Goal: Task Accomplishment & Management: Manage account settings

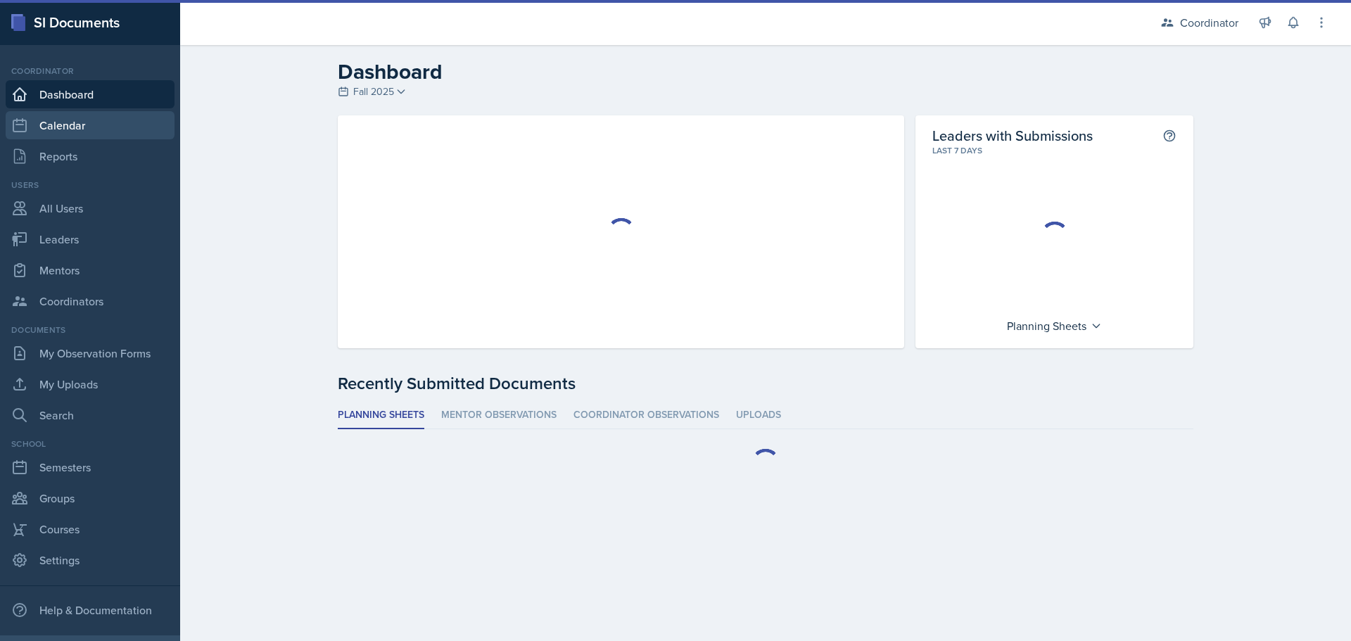
click at [95, 132] on link "Calendar" at bounding box center [90, 125] width 169 height 28
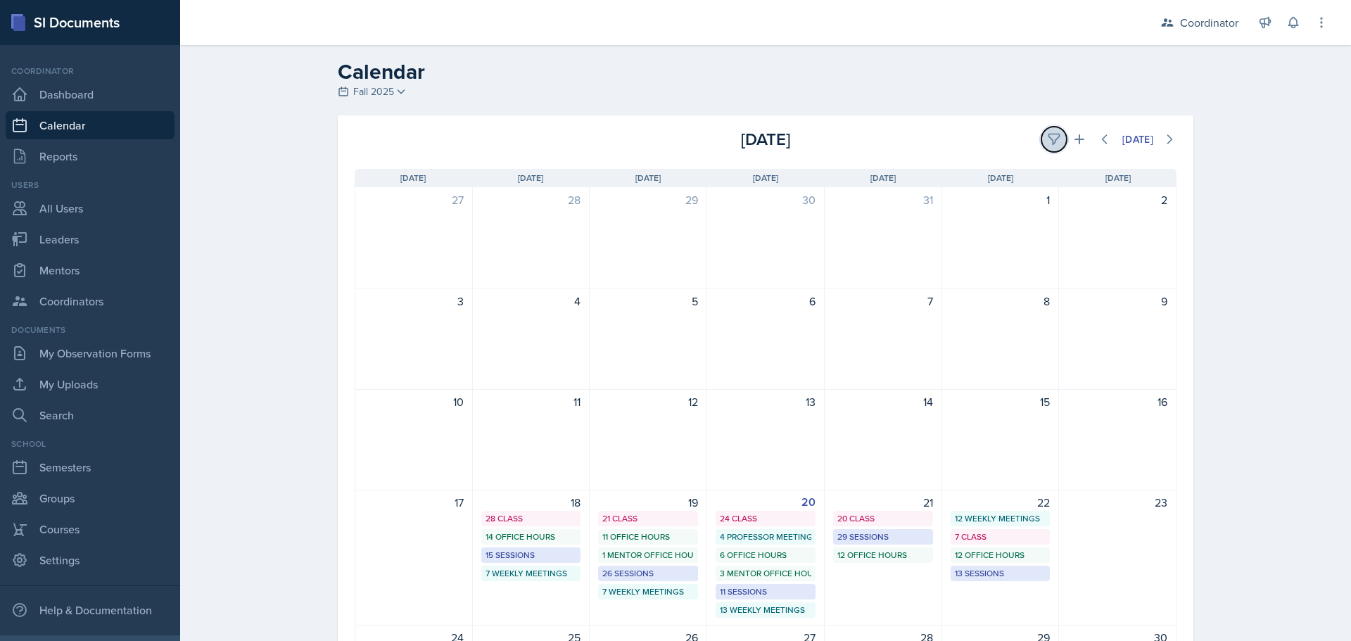
click at [1047, 134] on icon at bounding box center [1054, 139] width 14 height 14
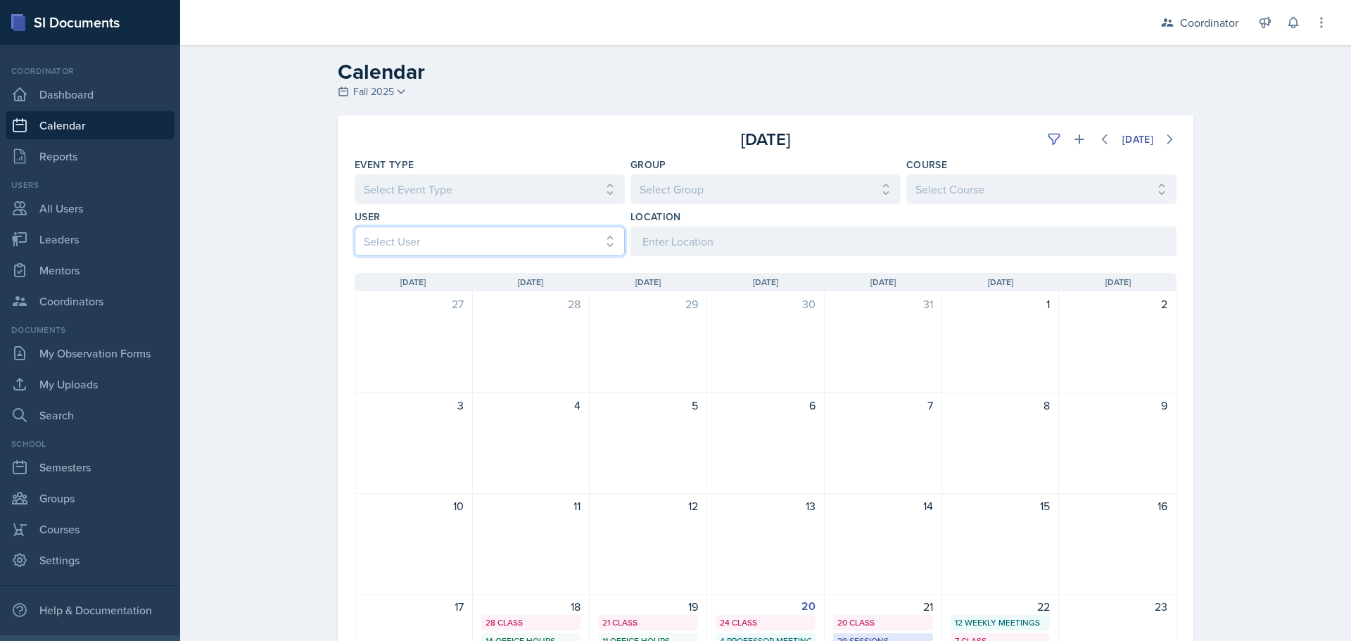
click at [441, 239] on select "Select User All [PERSON_NAME] [PERSON_NAME] [PERSON_NAME] [PERSON_NAME] [PERSON…" at bounding box center [490, 242] width 270 height 30
select select "481202eb-b246-4b62-a80e-9d17d239237b"
click at [355, 227] on select "Select User All [PERSON_NAME] [PERSON_NAME] [PERSON_NAME] [PERSON_NAME] [PERSON…" at bounding box center [490, 242] width 270 height 30
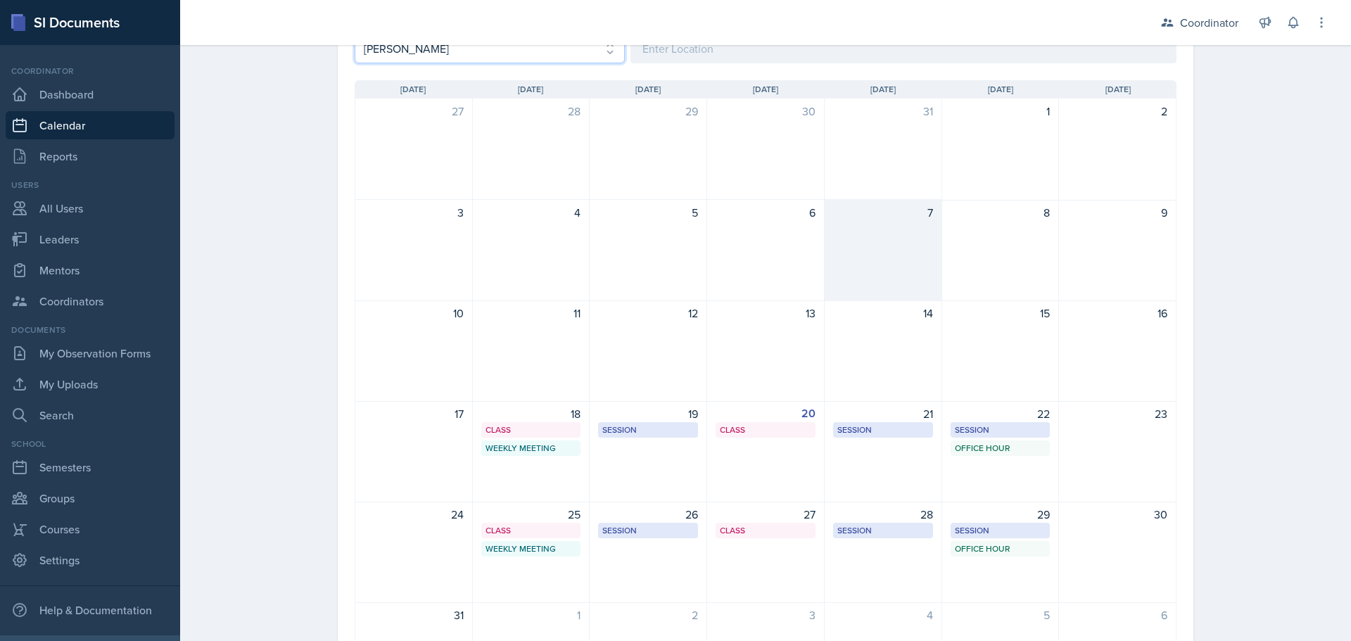
scroll to position [282, 0]
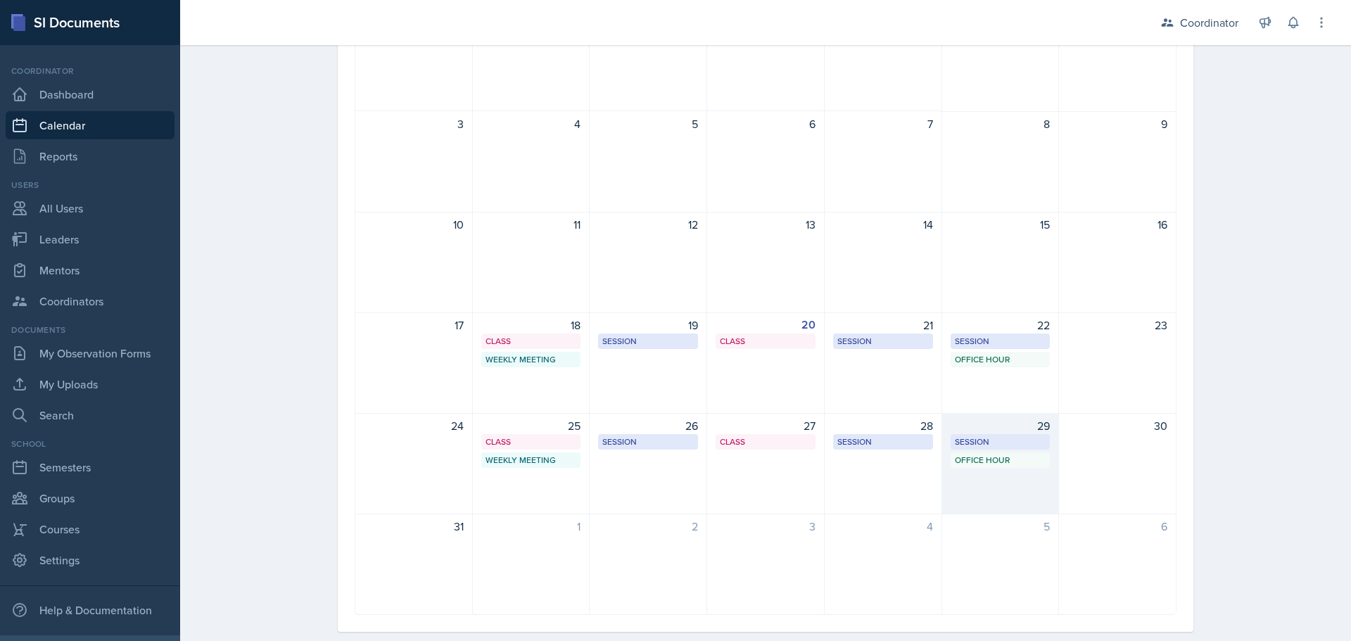
click at [964, 487] on div "29 Session BAB 204 10:30 AM - 11:30 AM Office Hour SSC 1:00 PM - 2:00 PM" at bounding box center [1001, 463] width 118 height 101
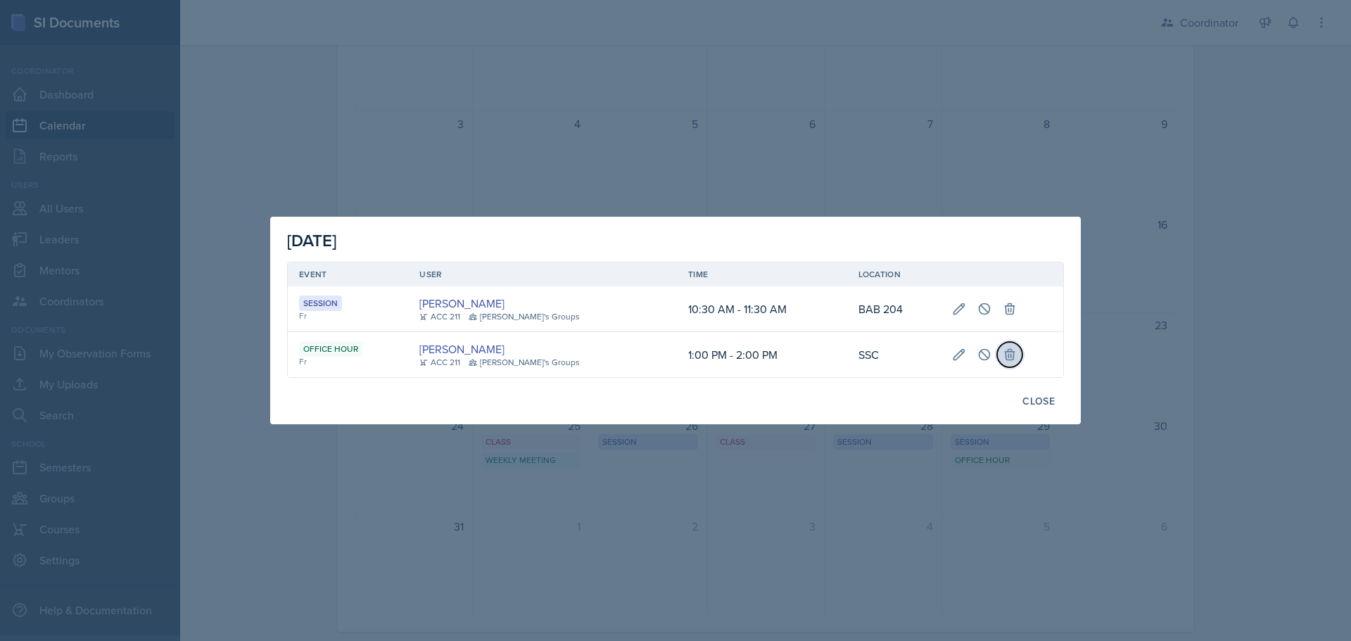
click at [1005, 358] on icon at bounding box center [1009, 355] width 9 height 11
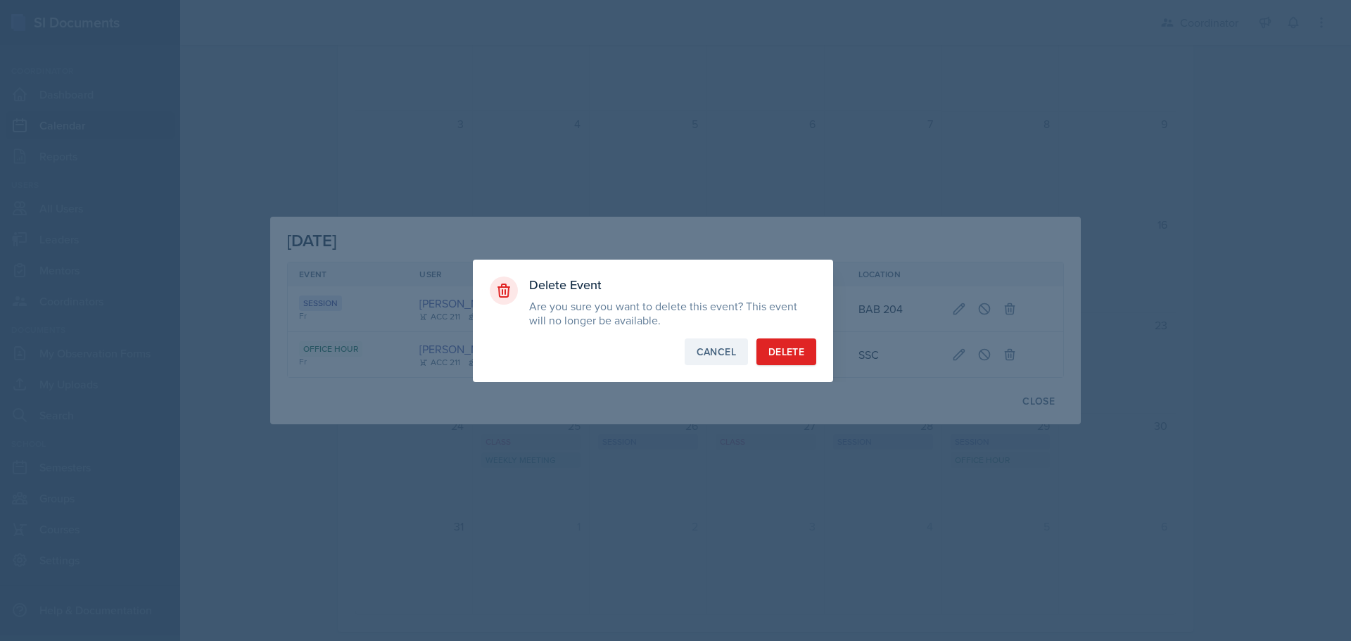
click at [719, 353] on div "Cancel" at bounding box center [716, 352] width 39 height 14
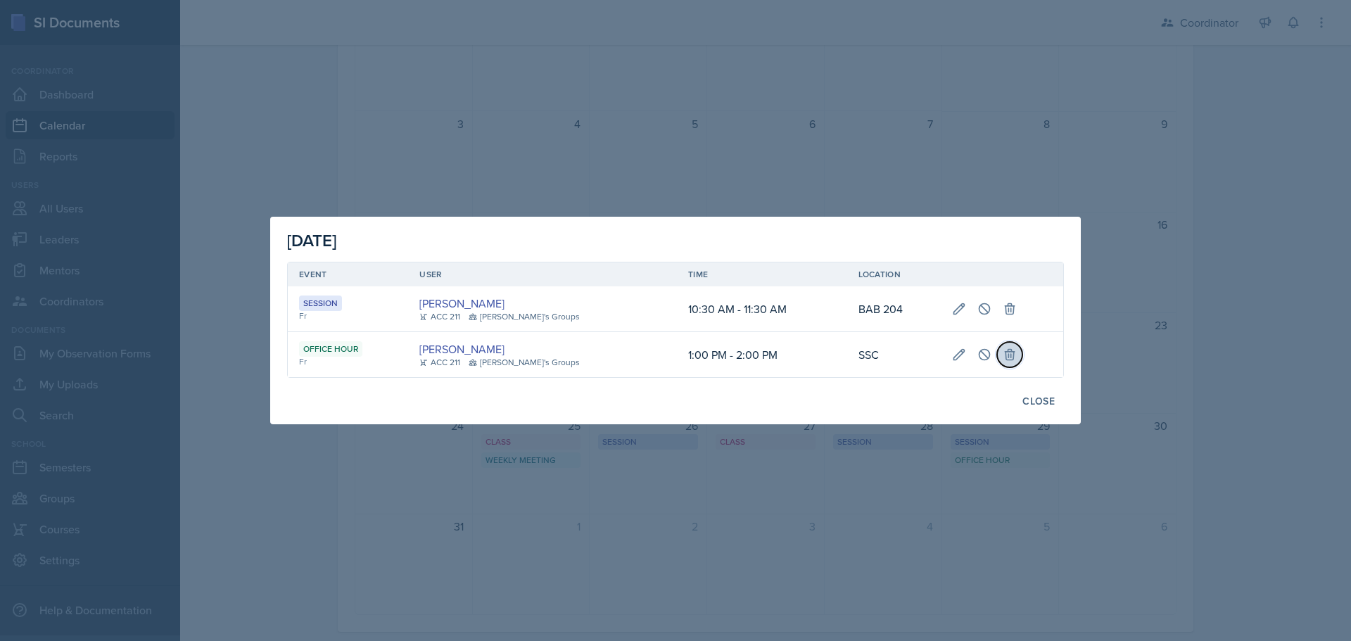
click at [1003, 359] on icon at bounding box center [1010, 355] width 14 height 14
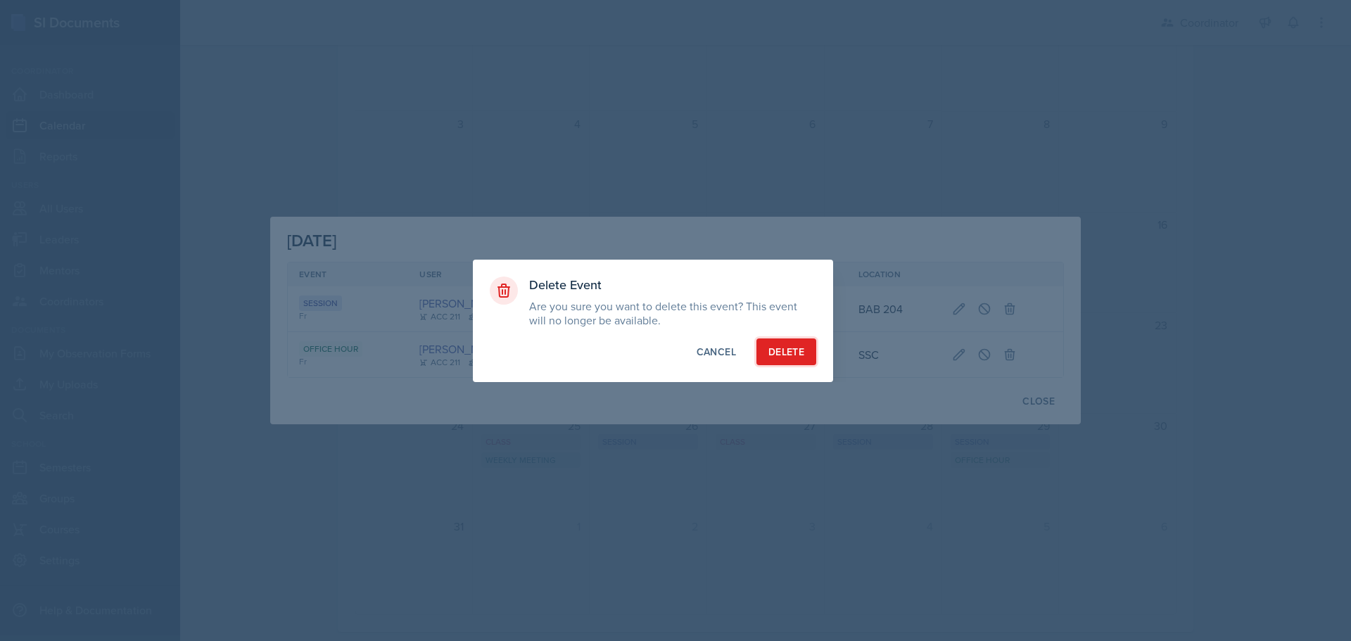
click at [803, 347] on div "Delete" at bounding box center [787, 352] width 36 height 14
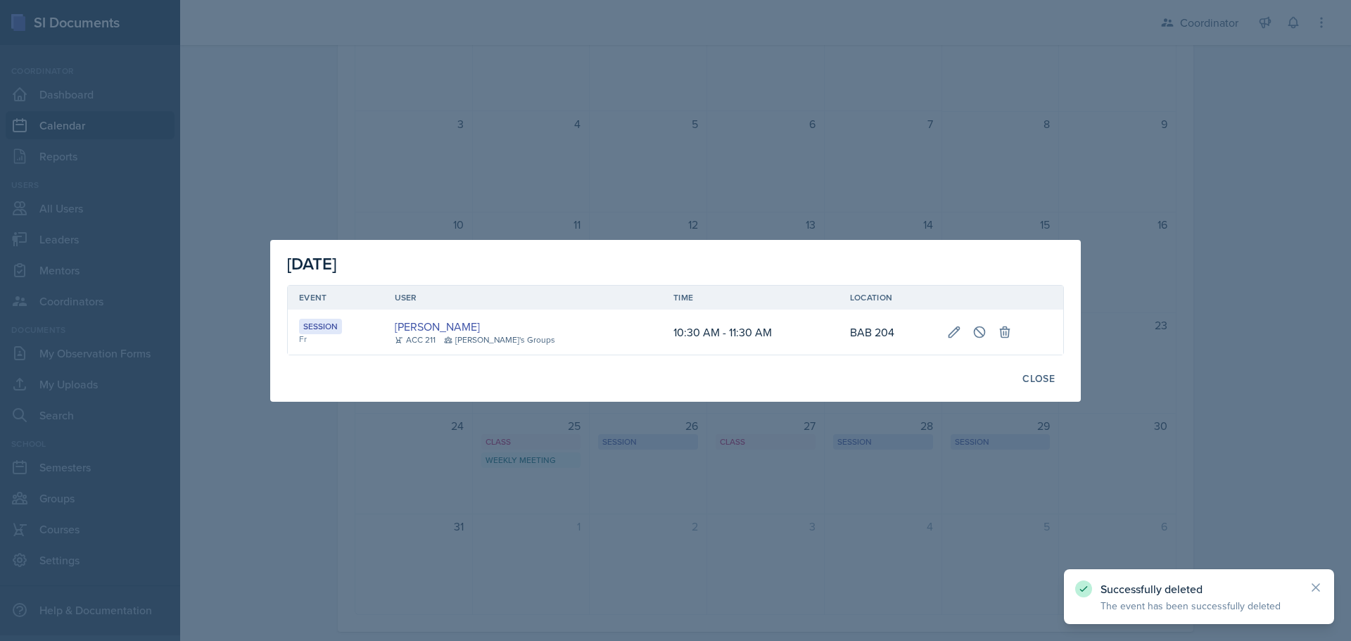
click at [642, 143] on div at bounding box center [675, 320] width 1351 height 641
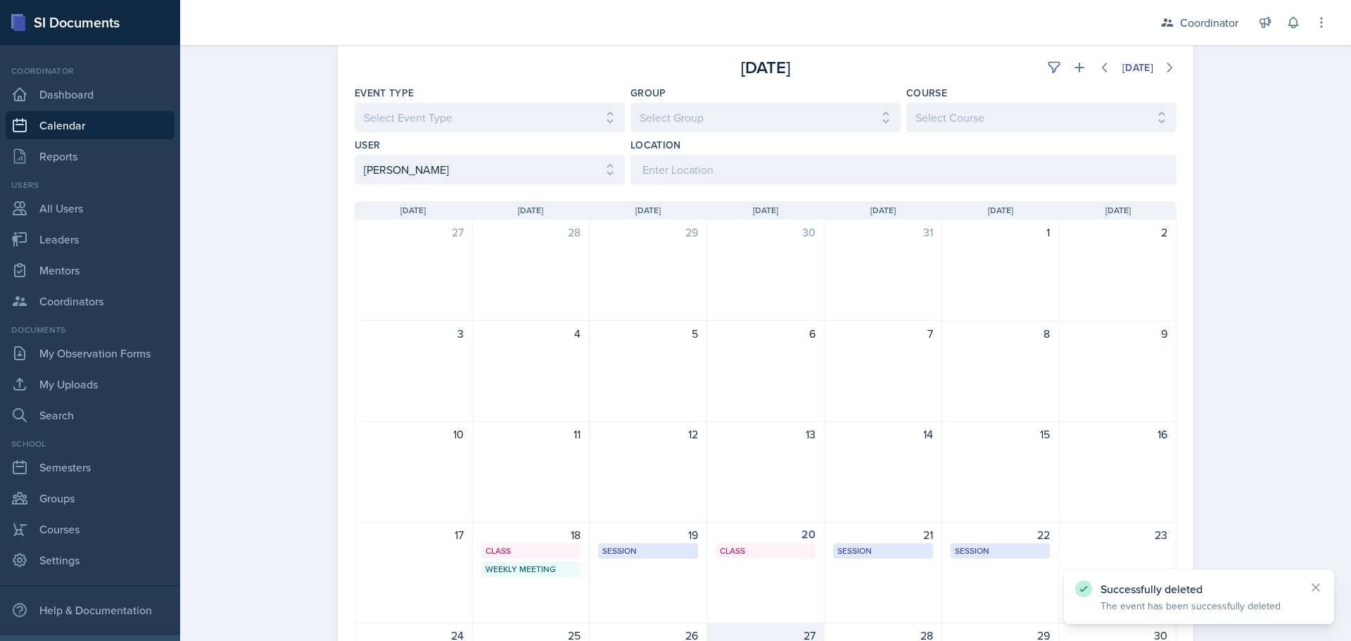
scroll to position [0, 0]
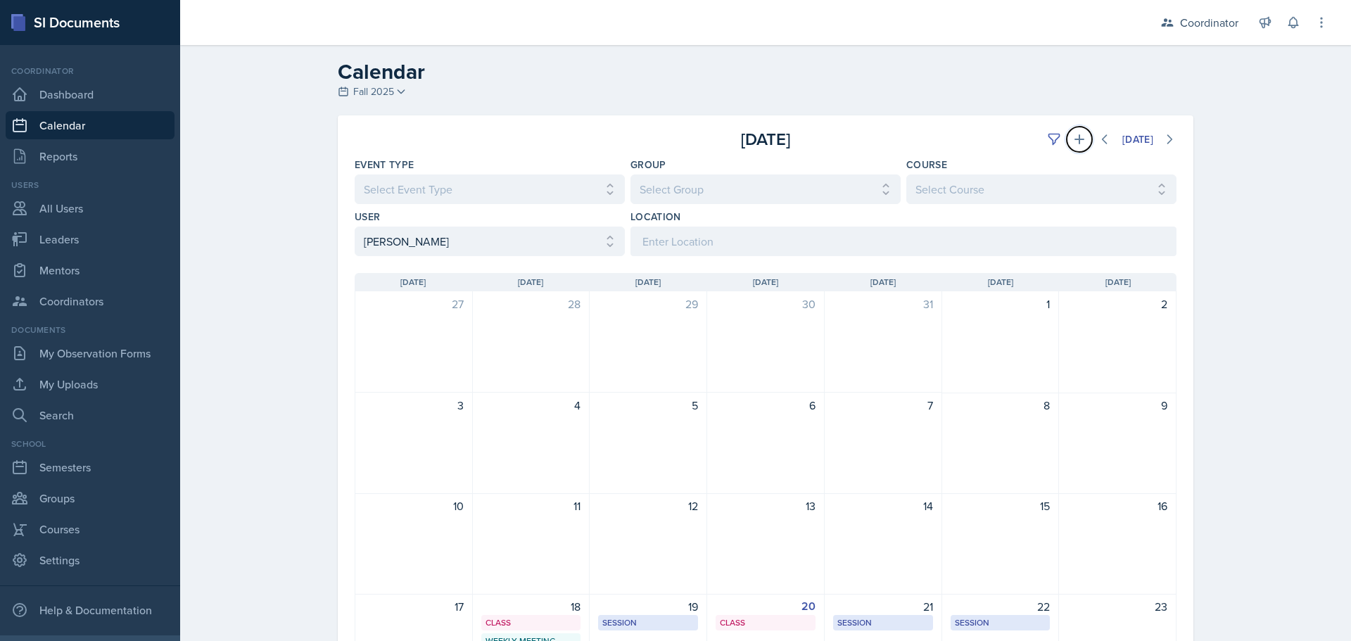
click at [1073, 144] on icon at bounding box center [1080, 139] width 14 height 14
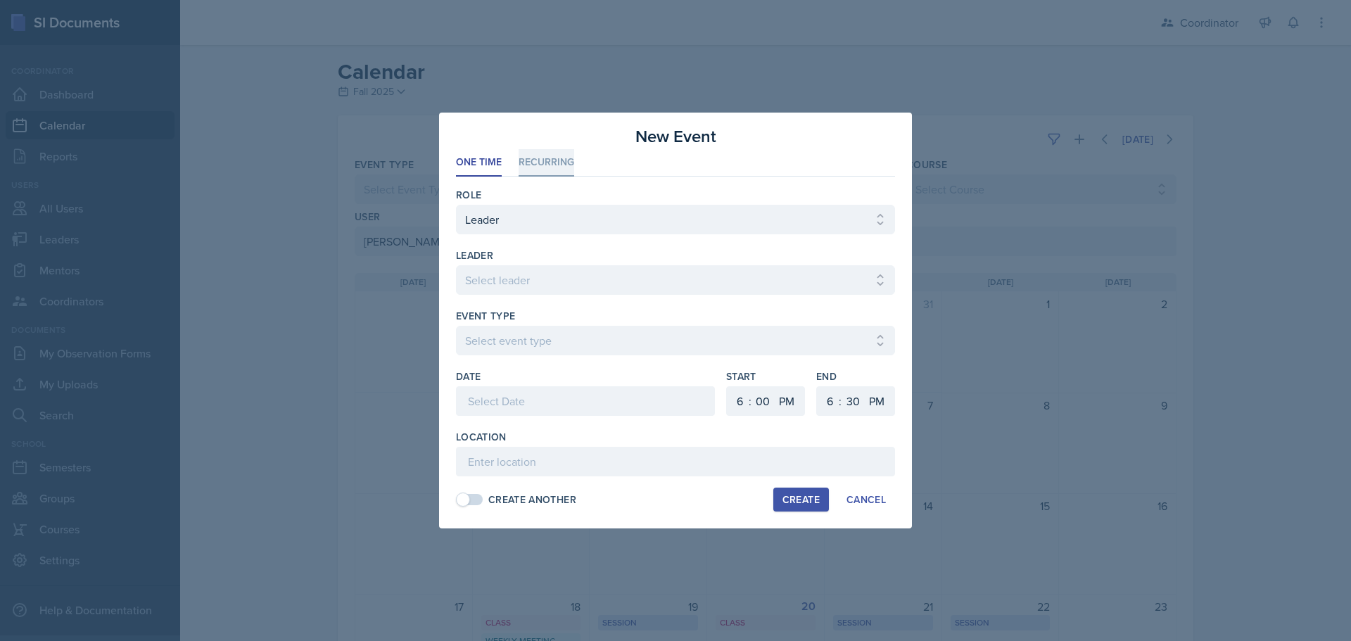
click at [529, 165] on li "Recurring" at bounding box center [547, 162] width 56 height 27
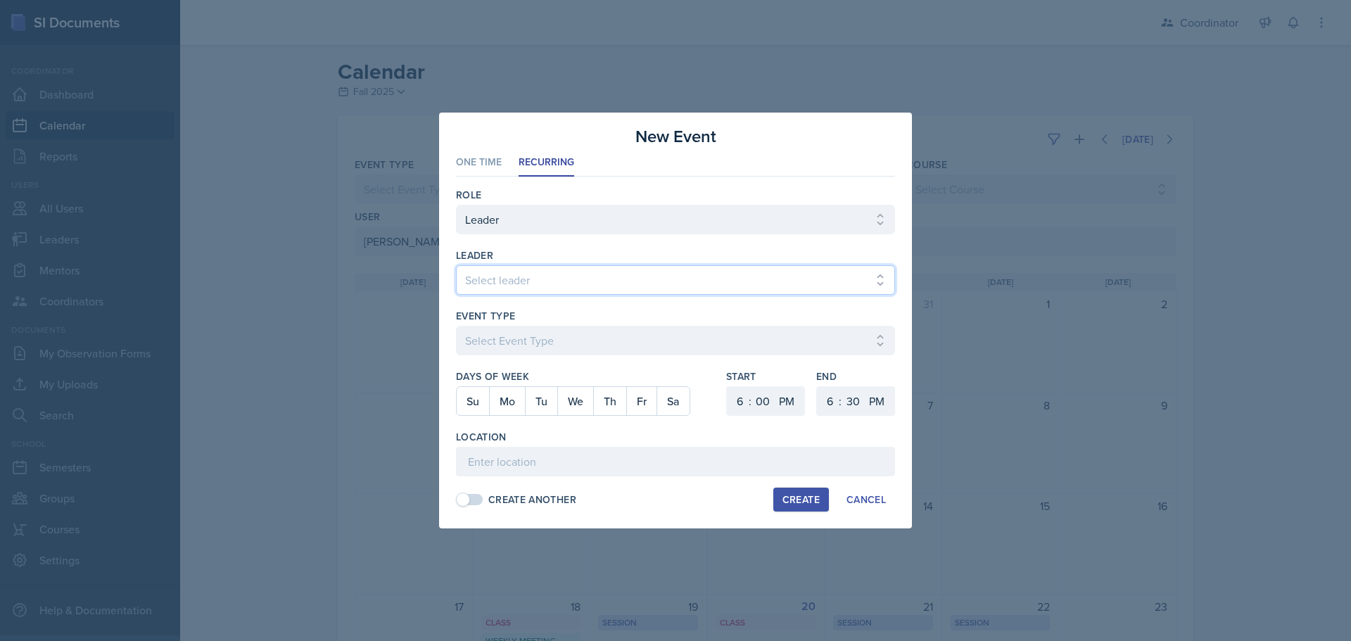
click at [512, 267] on select "Select leader [PERSON_NAME] [PERSON_NAME] [PERSON_NAME] [PERSON_NAME] [PERSON_N…" at bounding box center [675, 280] width 439 height 30
select select "78dc4bf4-6205-4e14-a73b-7f3dba3c49ac"
click at [456, 265] on select "Select leader [PERSON_NAME] [PERSON_NAME] [PERSON_NAME] [PERSON_NAME] [PERSON_N…" at bounding box center [675, 280] width 439 height 30
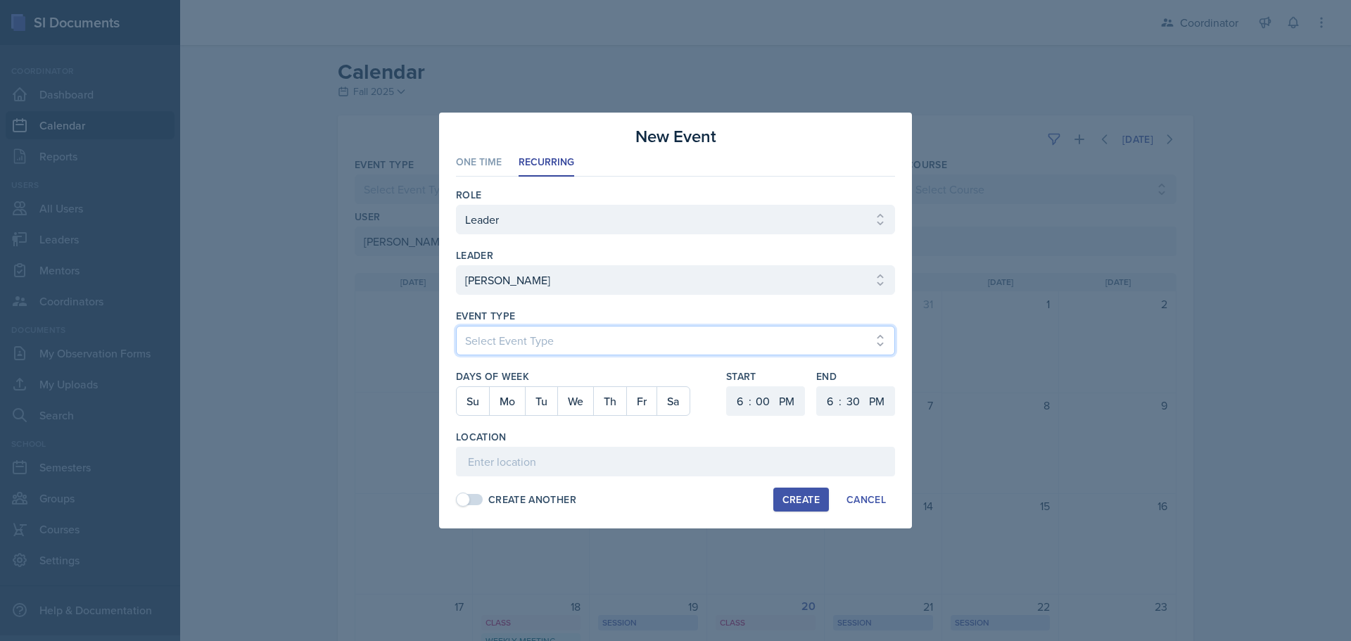
click at [492, 343] on select "Select Event Type Admin Office Hour Cal Workshop Class Class Announcement LA Pe…" at bounding box center [675, 341] width 439 height 30
select select "30b582fb-8ac9-49fb-a214-1fb047ccc295"
click at [456, 326] on select "Select Event Type Admin Office Hour Cal Workshop Class Class Announcement LA Pe…" at bounding box center [675, 341] width 439 height 30
click at [637, 404] on button "Fr" at bounding box center [641, 401] width 30 height 28
click at [743, 398] on select "1 2 3 4 5 6 7 8 9 10 11 12" at bounding box center [738, 401] width 23 height 30
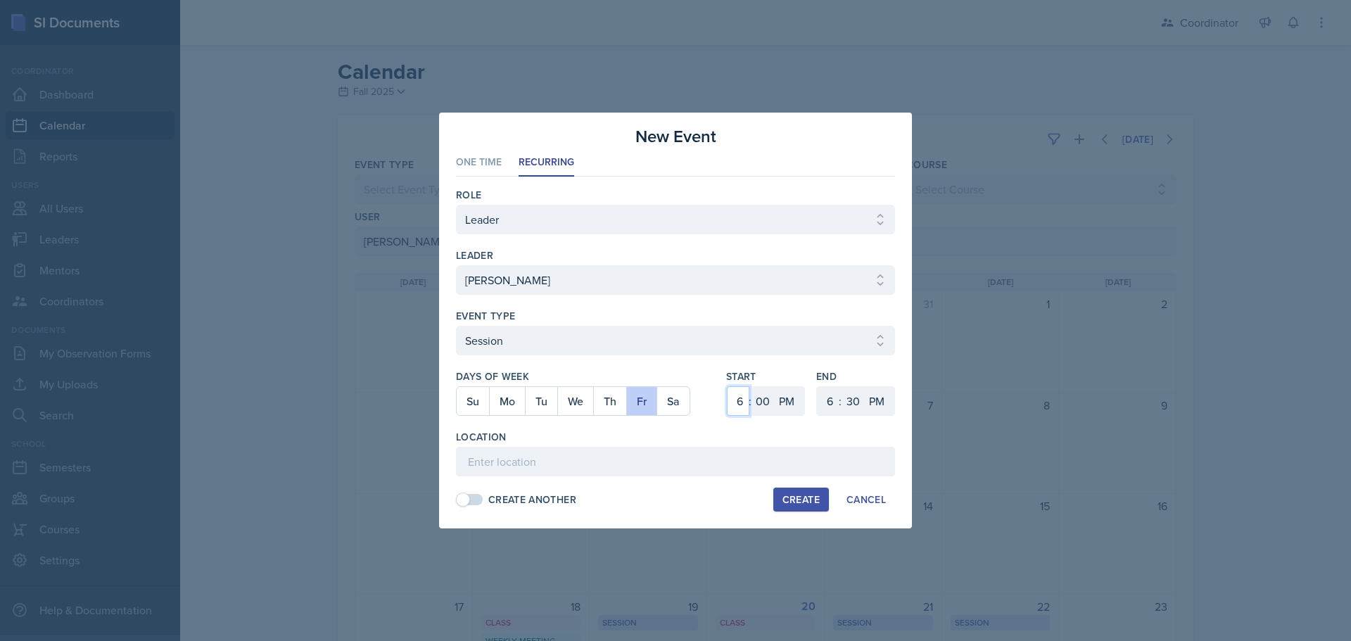
select select "11"
click at [727, 386] on select "1 2 3 4 5 6 7 8 9 10 11 12" at bounding box center [738, 401] width 23 height 30
click at [775, 400] on select "AM PM" at bounding box center [788, 401] width 28 height 30
click at [763, 402] on select "00 05 10 15 20 25 30 35 40 45 50 55" at bounding box center [763, 401] width 23 height 30
click at [752, 386] on select "00 05 10 15 20 25 30 35 40 45 50 55" at bounding box center [763, 401] width 23 height 30
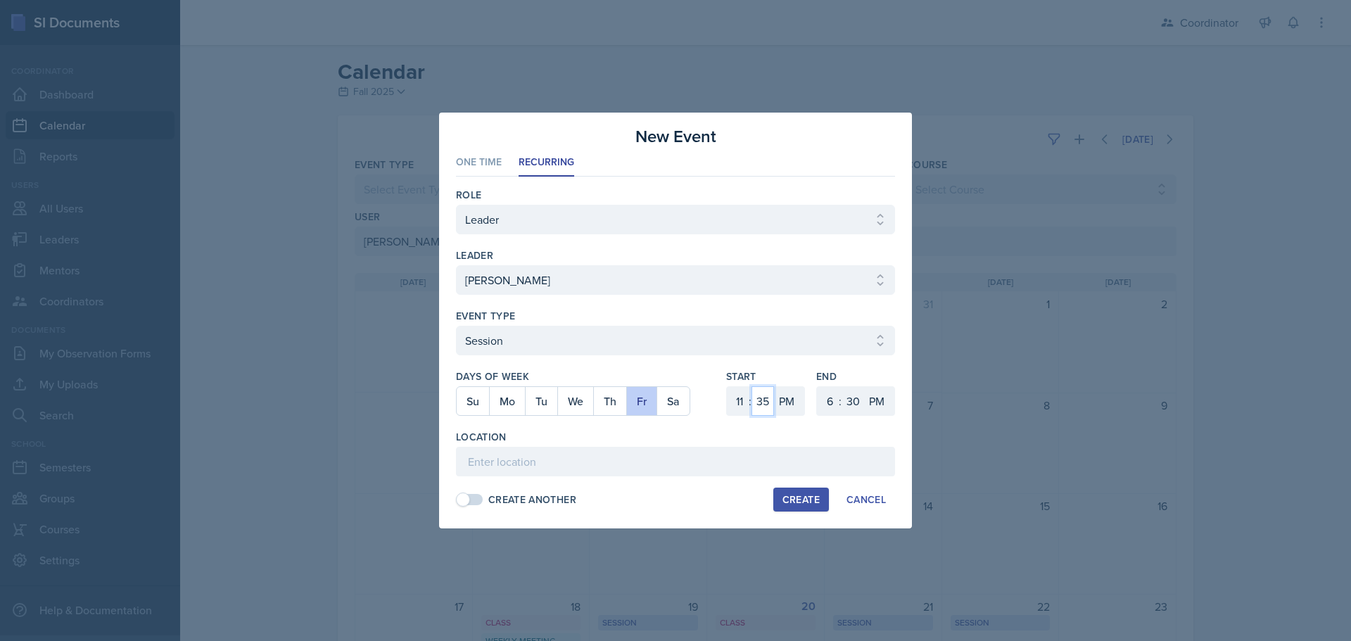
drag, startPoint x: 764, startPoint y: 405, endPoint x: 764, endPoint y: 389, distance: 16.2
click at [764, 405] on select "00 05 10 15 20 25 30 35 40 45 50 55" at bounding box center [763, 401] width 23 height 30
select select "30"
click at [752, 386] on select "00 05 10 15 20 25 30 35 40 45 50 55" at bounding box center [763, 401] width 23 height 30
click at [790, 410] on select "AM PM" at bounding box center [788, 401] width 28 height 30
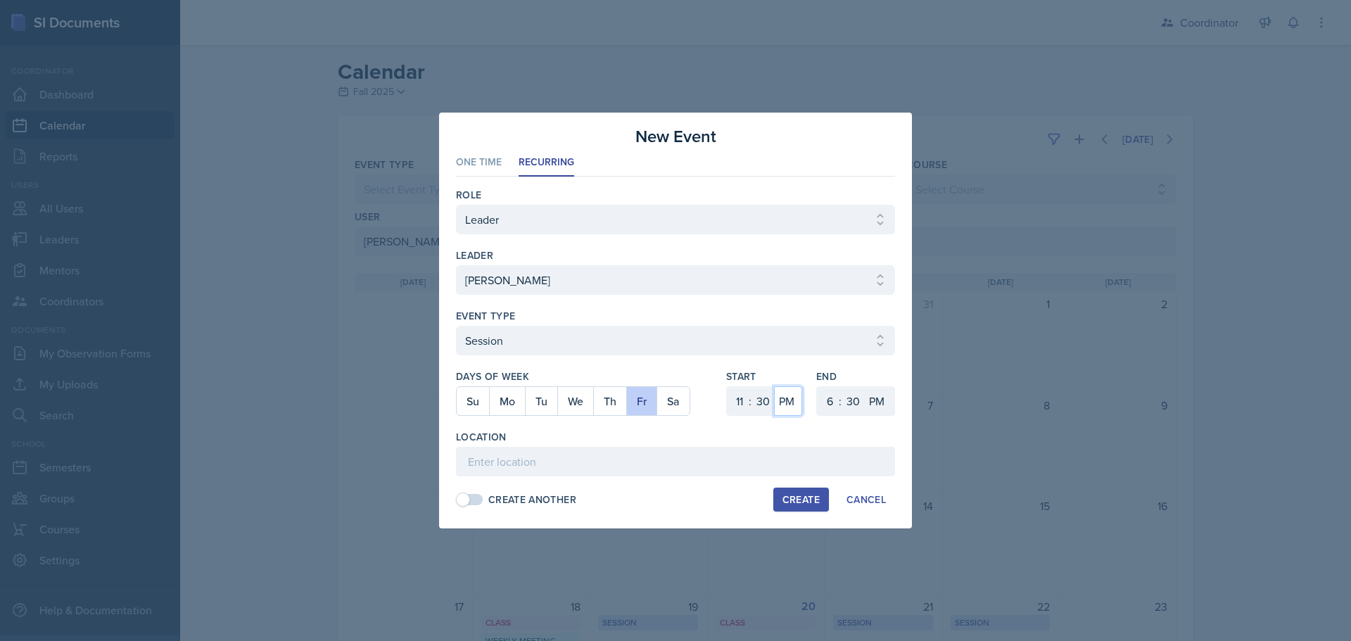
select select "AM"
click at [774, 386] on select "AM PM" at bounding box center [788, 401] width 28 height 30
click at [827, 403] on select "1 2 3 4 5 6 7 8 9 10 11 12" at bounding box center [828, 401] width 23 height 30
click at [817, 386] on select "1 2 3 4 5 6 7 8 9 10 11 12" at bounding box center [828, 401] width 23 height 30
click at [881, 405] on select "AM PM" at bounding box center [878, 401] width 28 height 30
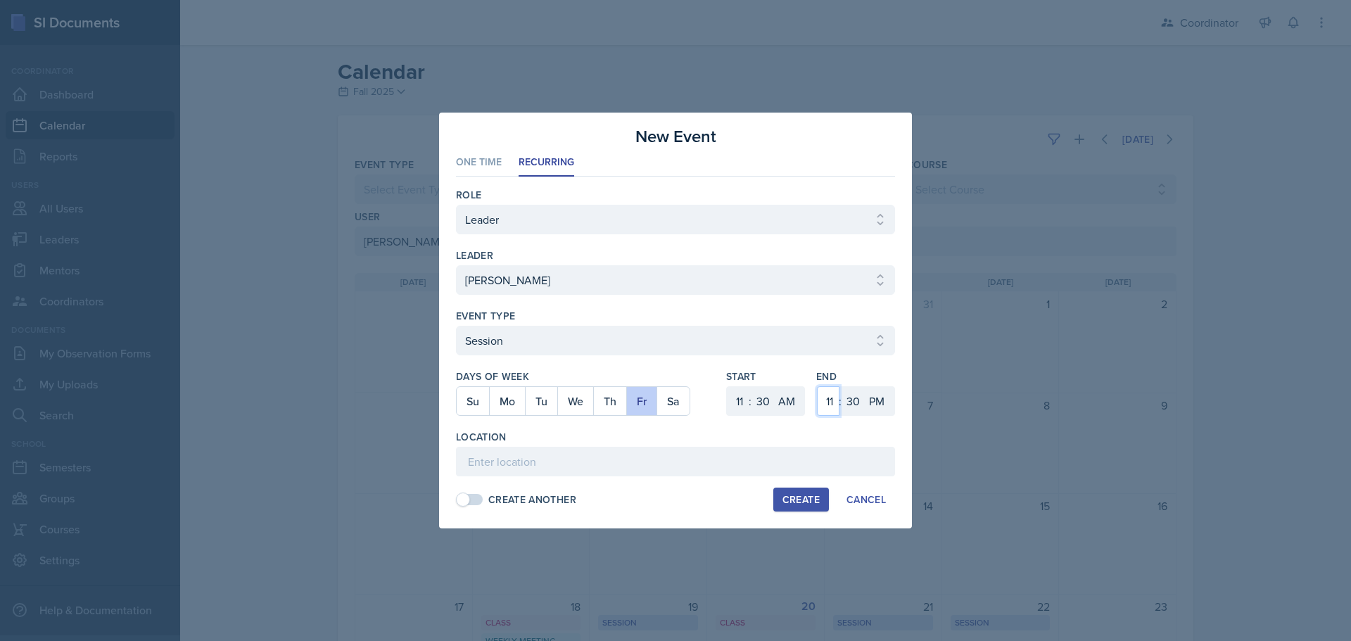
click at [827, 398] on select "1 2 3 4 5 6 7 8 9 10 11 12" at bounding box center [828, 401] width 23 height 30
select select "12"
click at [817, 386] on select "1 2 3 4 5 6 7 8 9 10 11 12" at bounding box center [828, 401] width 23 height 30
click at [749, 457] on input at bounding box center [675, 462] width 439 height 30
type input "BAB 216"
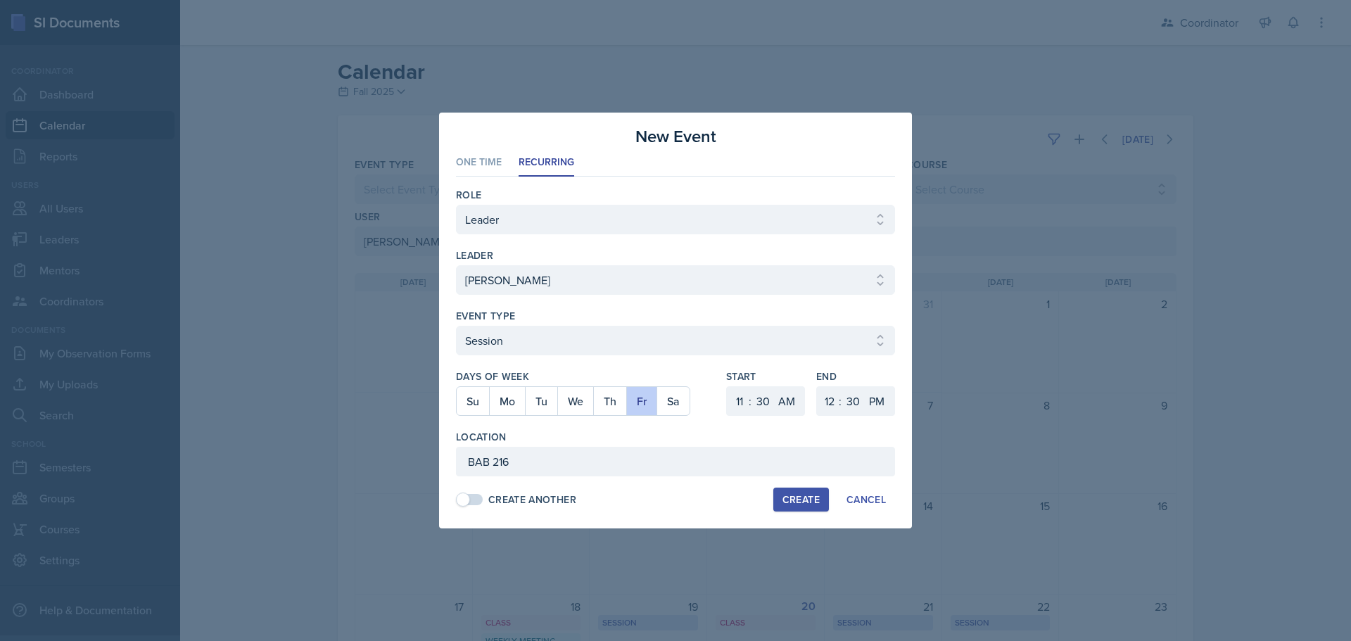
click at [789, 496] on div "Create" at bounding box center [801, 499] width 37 height 11
select select
select select "6"
select select "0"
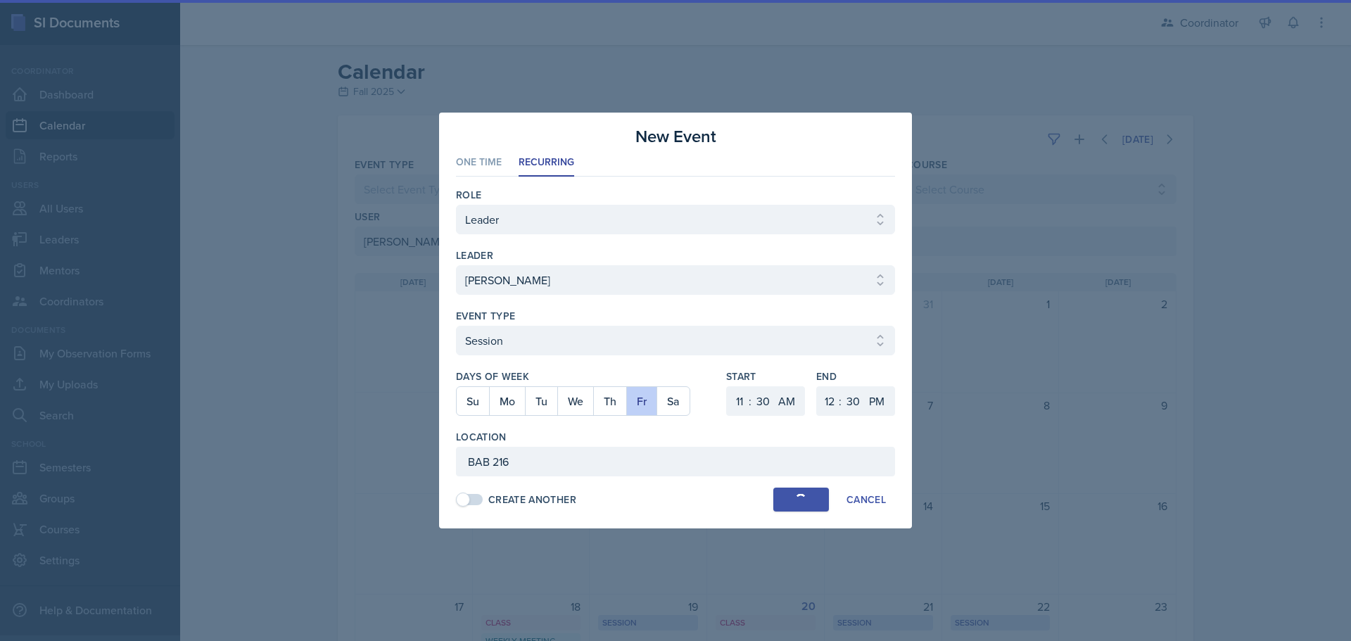
select select "PM"
select select "6"
